Goal: Task Accomplishment & Management: Manage account settings

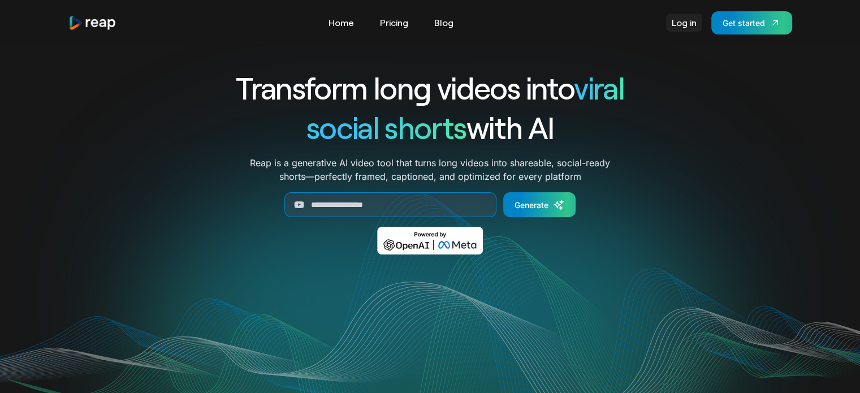
click at [675, 21] on link "Log in" at bounding box center [684, 23] width 36 height 18
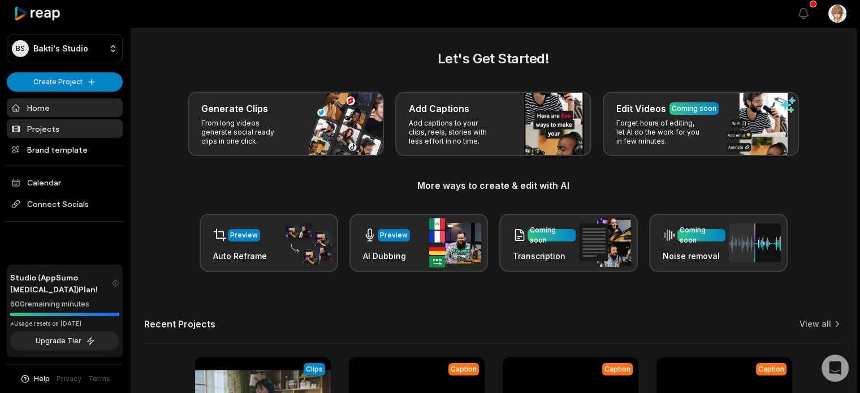
click at [72, 133] on link "Projects" at bounding box center [65, 128] width 116 height 19
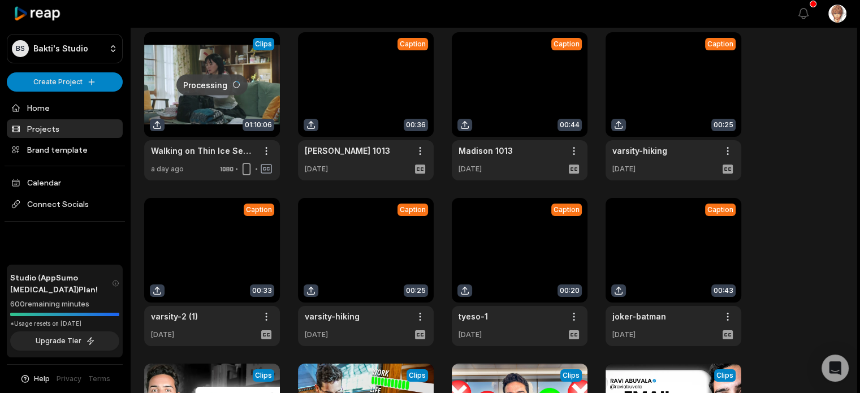
scroll to position [170, 0]
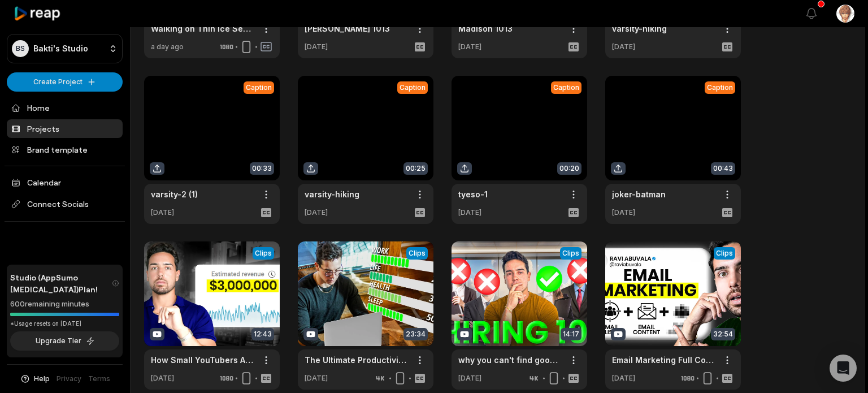
click at [837, 13] on html "BS Bakti's Studio Create Project Home Projects Brand template Calendar Connect …" at bounding box center [434, 26] width 868 height 393
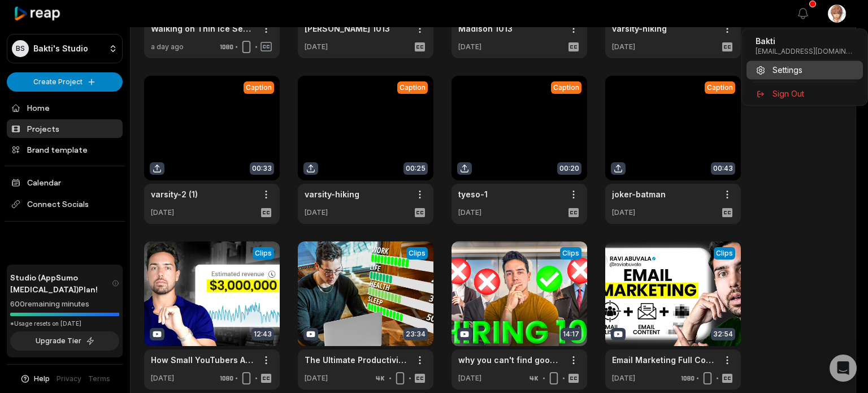
click at [798, 71] on span "Settings" at bounding box center [788, 70] width 30 height 12
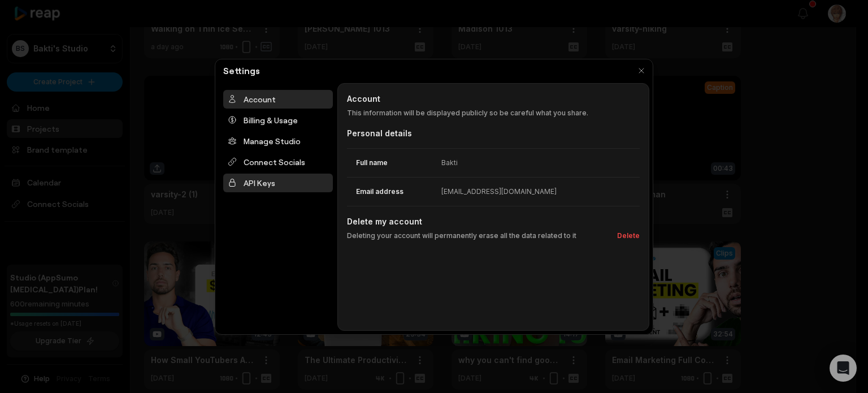
click at [258, 185] on div "API Keys" at bounding box center [278, 183] width 110 height 19
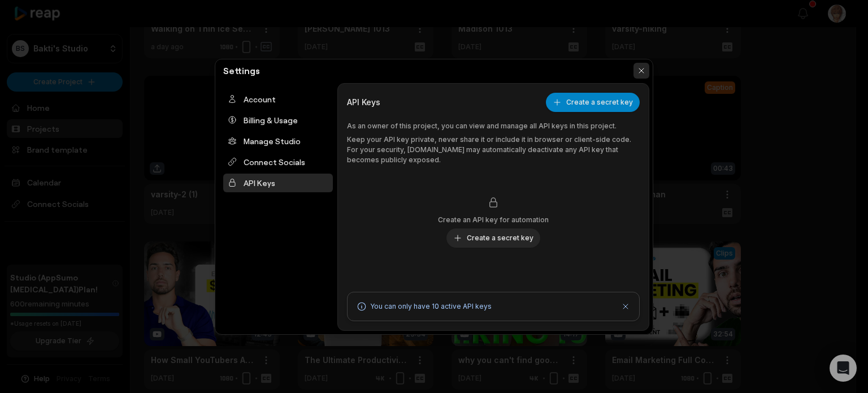
click at [642, 70] on button "button" at bounding box center [642, 71] width 16 height 16
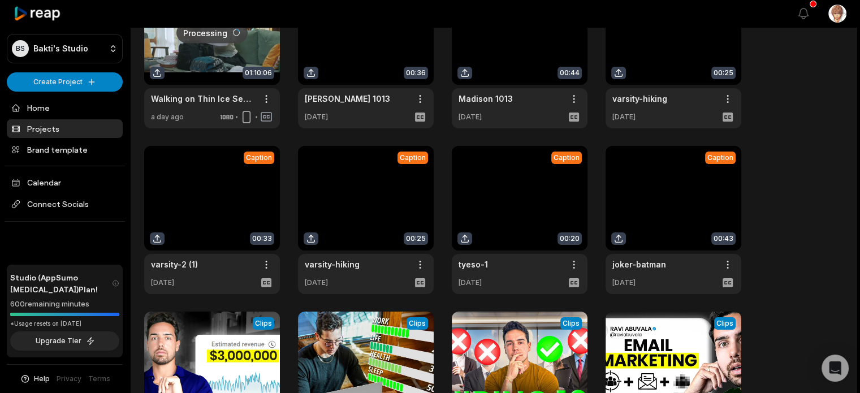
scroll to position [0, 0]
